Goal: Task Accomplishment & Management: Complete application form

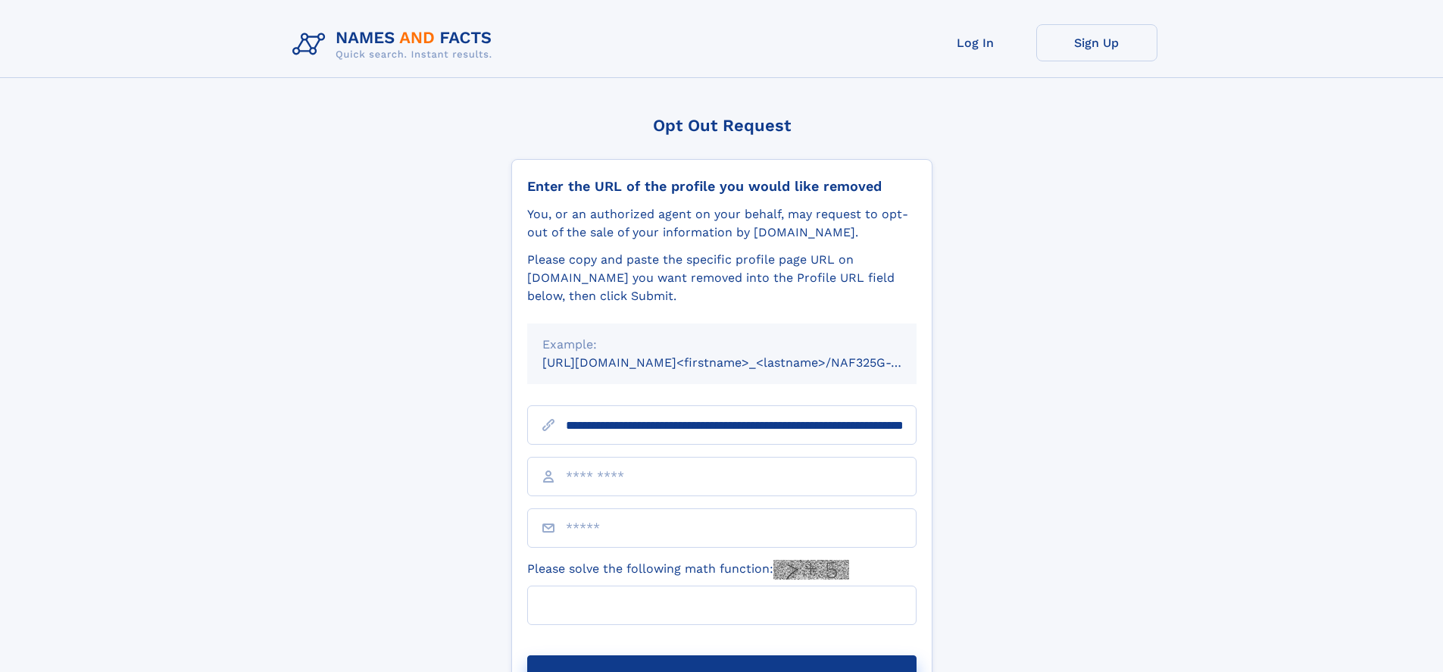
scroll to position [0, 150]
type input "**********"
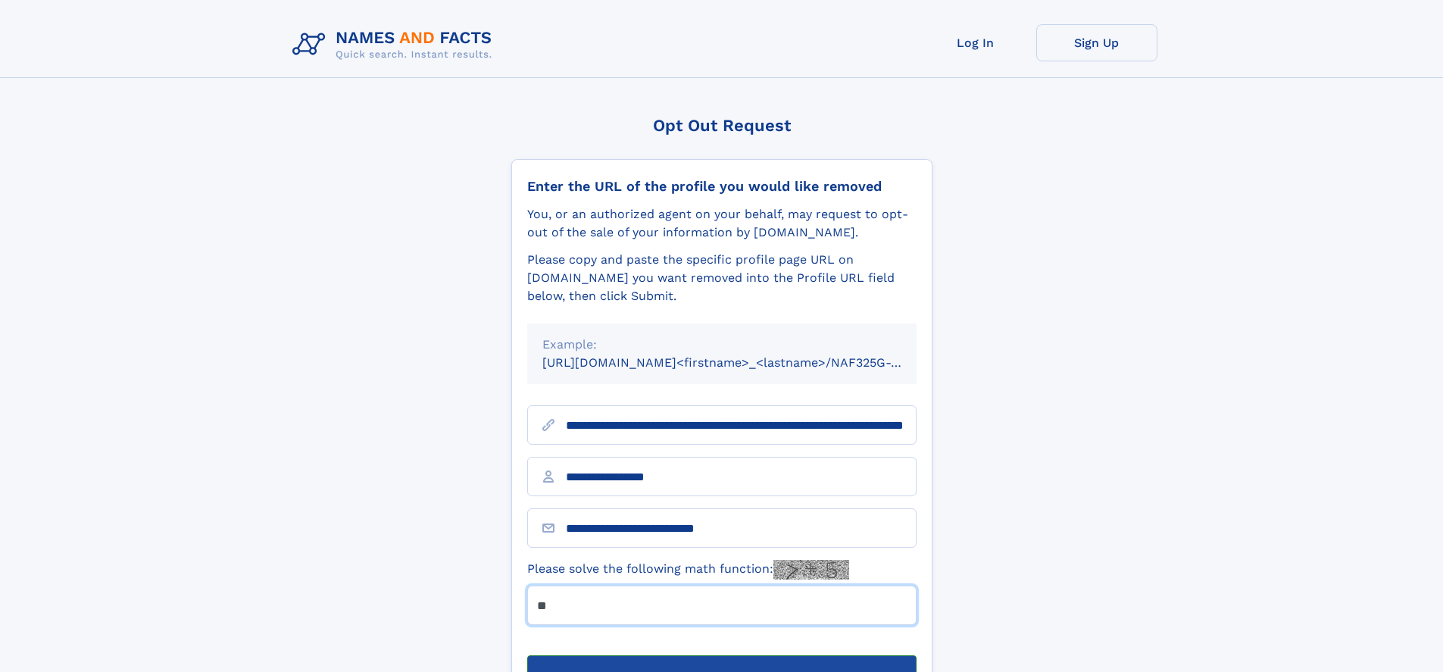
type input "**"
click at [721, 655] on button "Submit Opt Out Request" at bounding box center [721, 679] width 389 height 48
